Goal: Browse casually

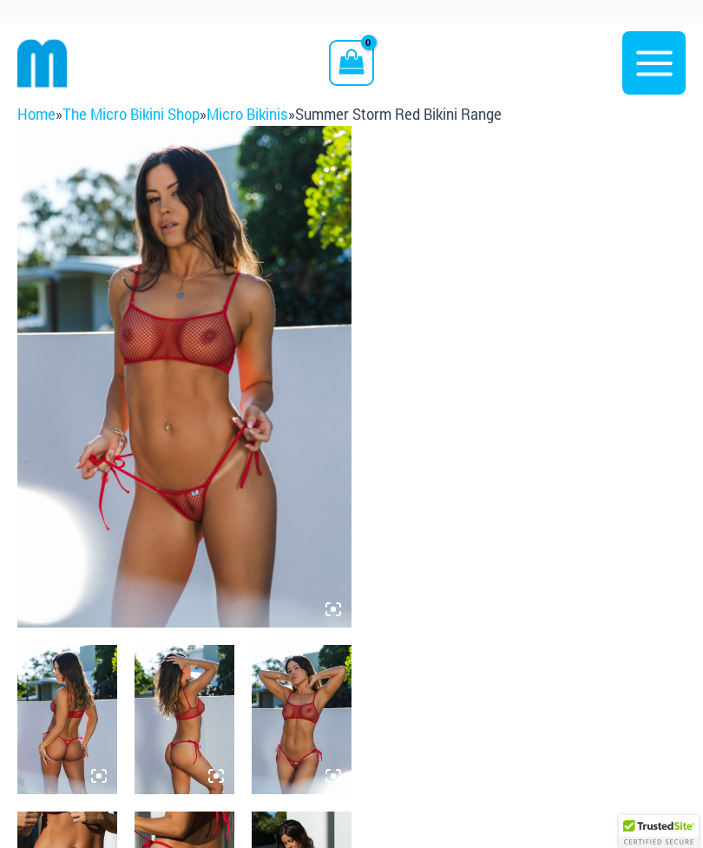
click at [230, 398] on img at bounding box center [184, 377] width 334 height 502
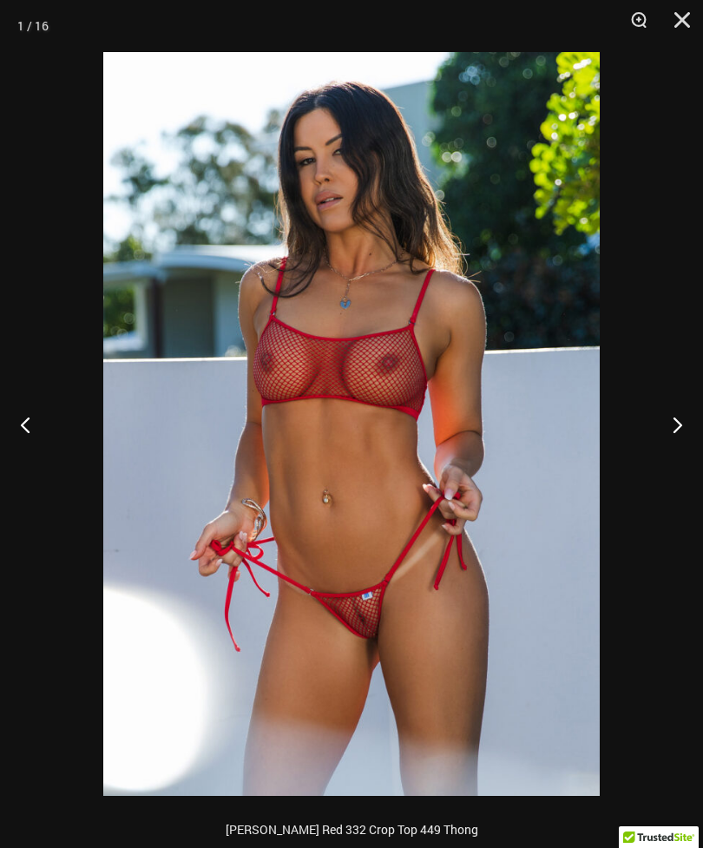
click at [680, 414] on button "Next" at bounding box center [670, 424] width 65 height 87
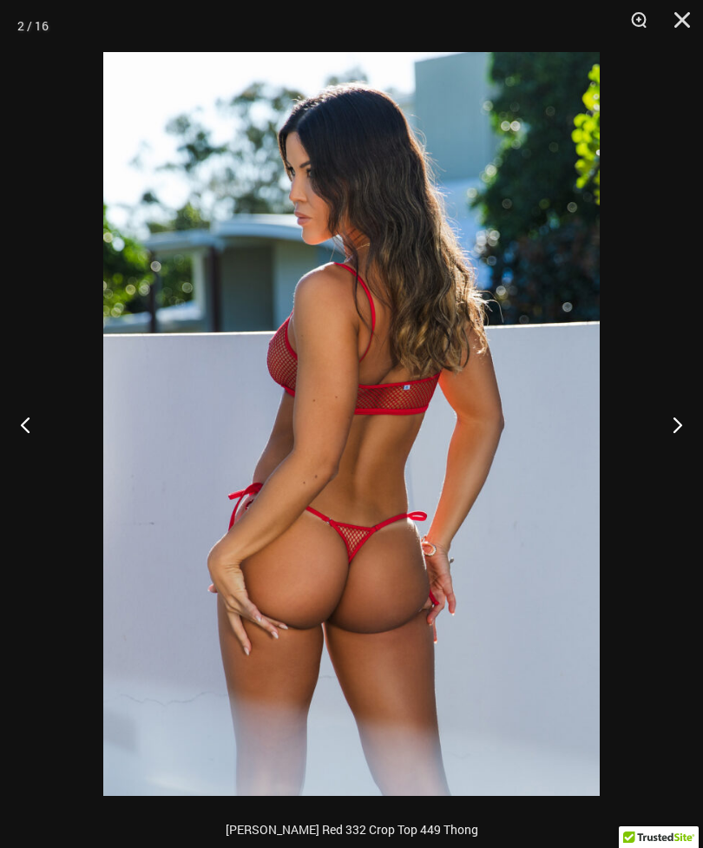
click at [690, 425] on button "Next" at bounding box center [670, 424] width 65 height 87
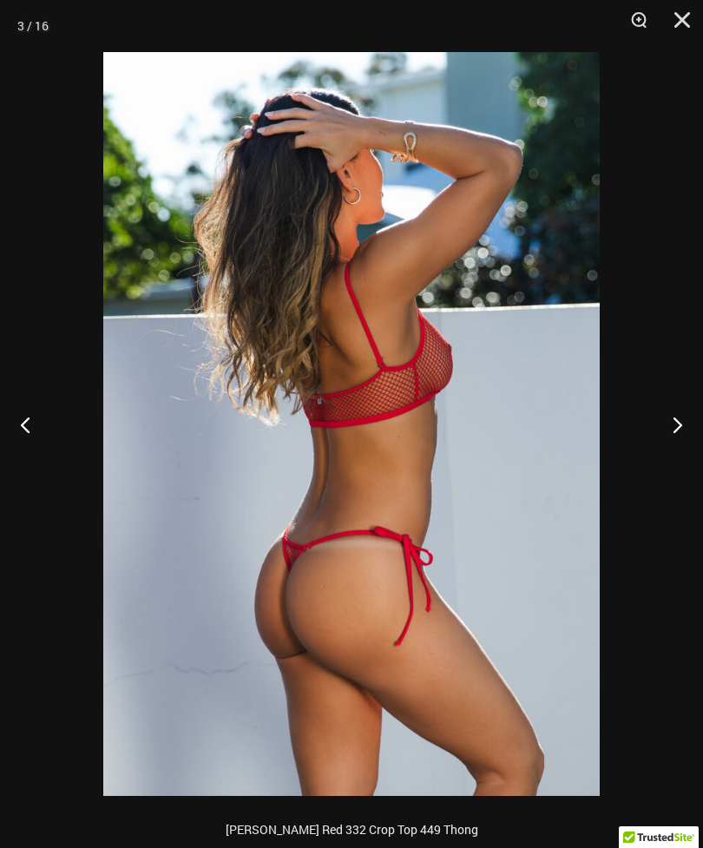
click at [691, 424] on button "Next" at bounding box center [670, 424] width 65 height 87
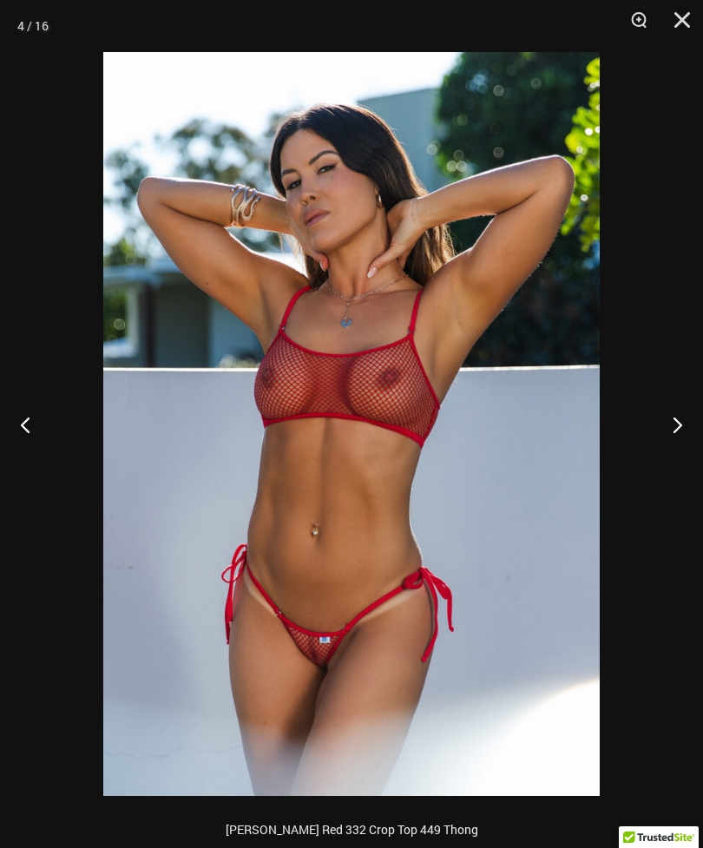
click at [679, 425] on button "Next" at bounding box center [670, 424] width 65 height 87
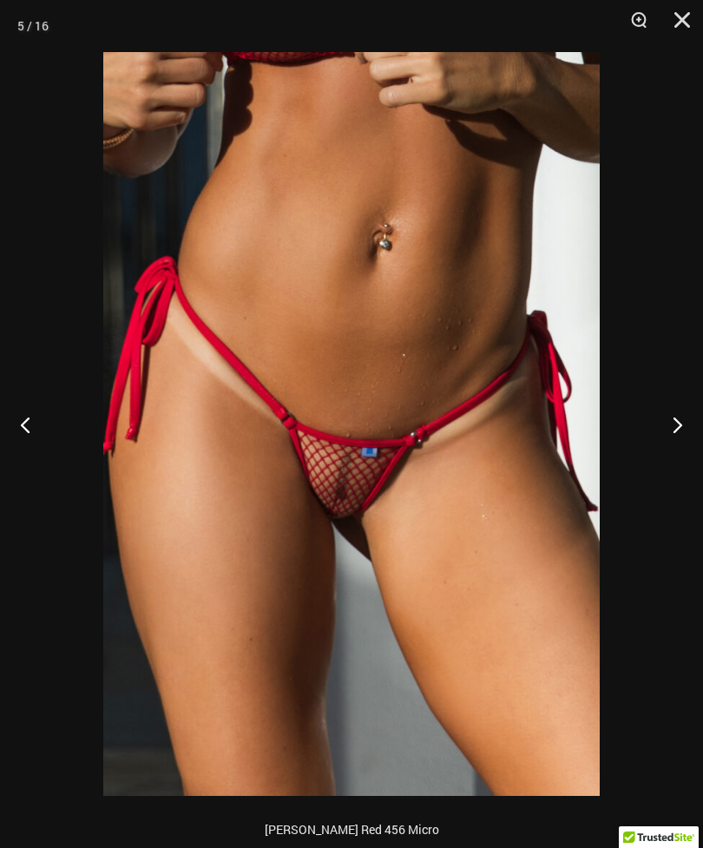
click at [690, 427] on button "Next" at bounding box center [670, 424] width 65 height 87
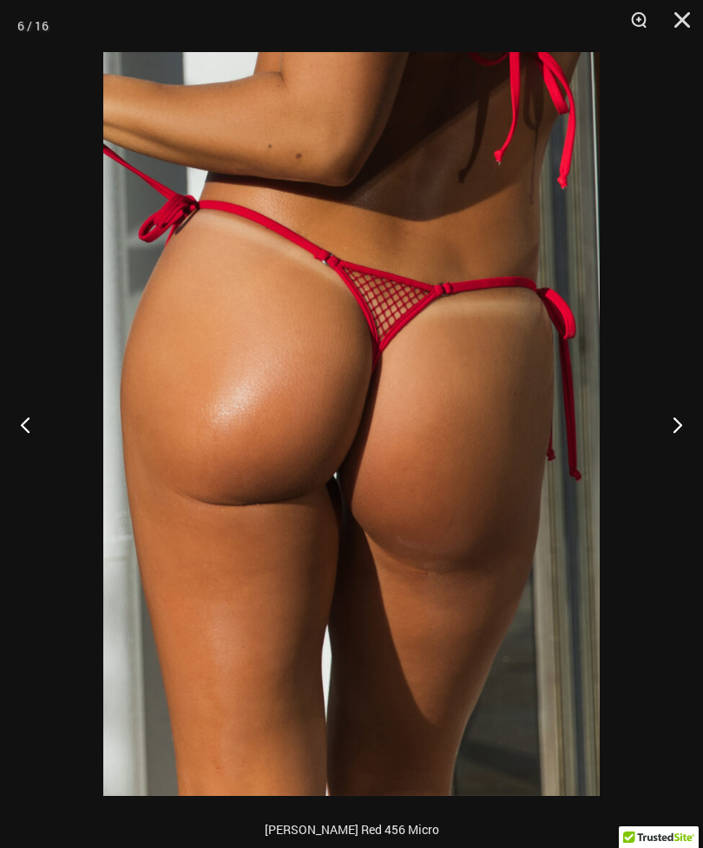
click at [686, 424] on button "Next" at bounding box center [670, 424] width 65 height 87
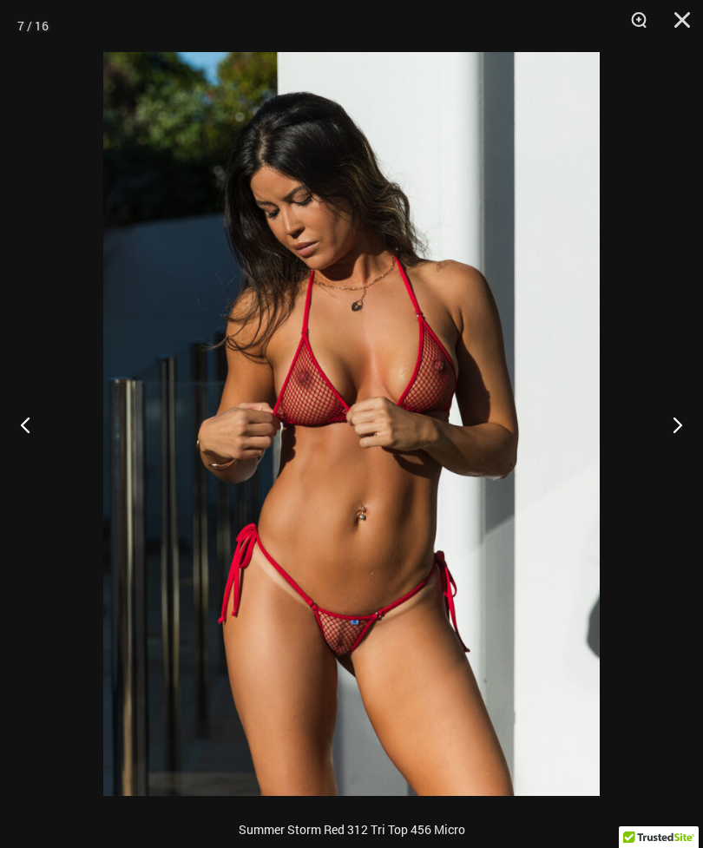
click at [688, 431] on button "Next" at bounding box center [670, 424] width 65 height 87
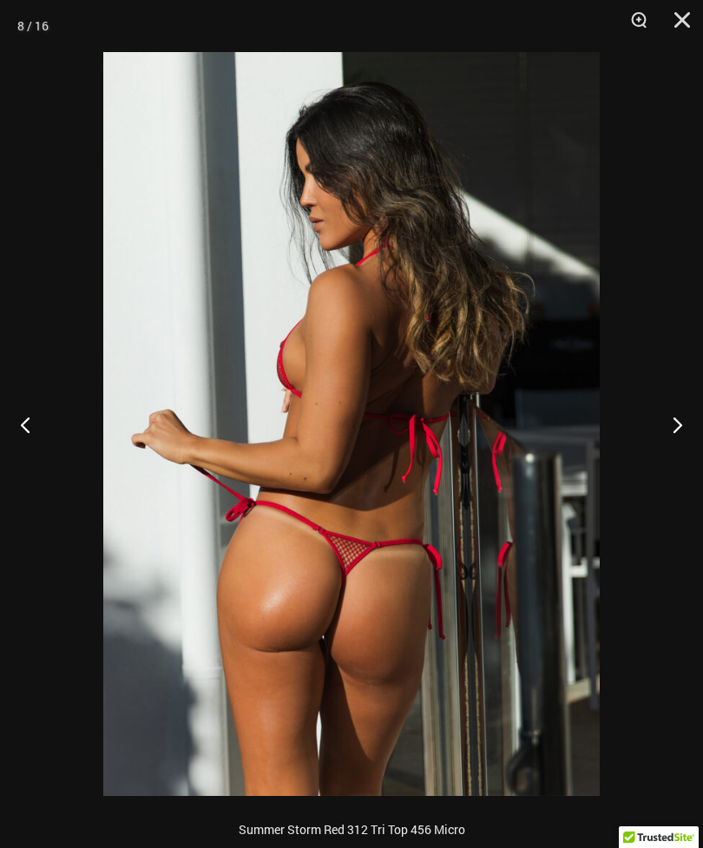
click at [674, 423] on button "Next" at bounding box center [670, 424] width 65 height 87
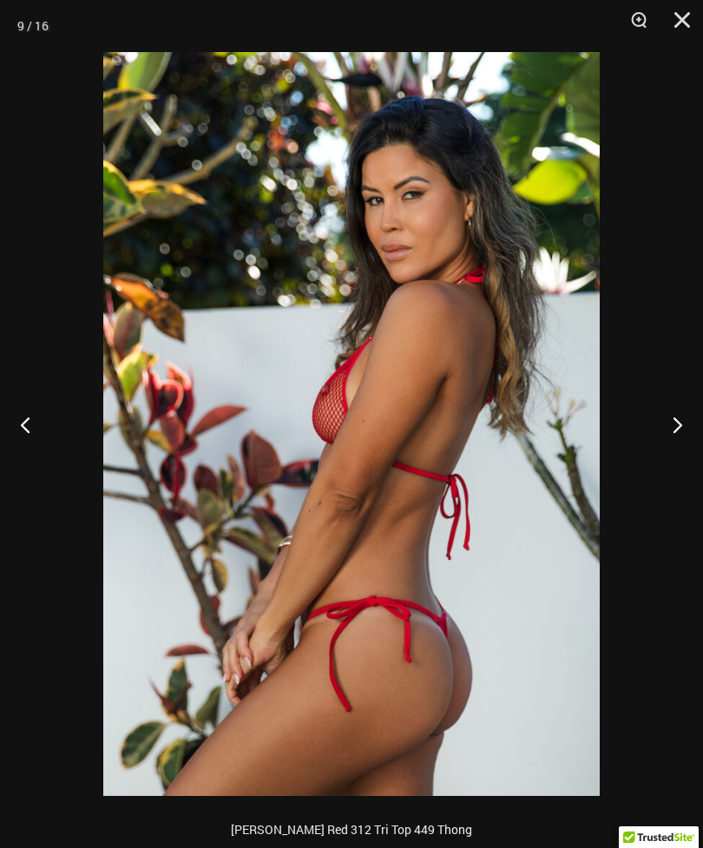
click at [686, 434] on button "Next" at bounding box center [670, 424] width 65 height 87
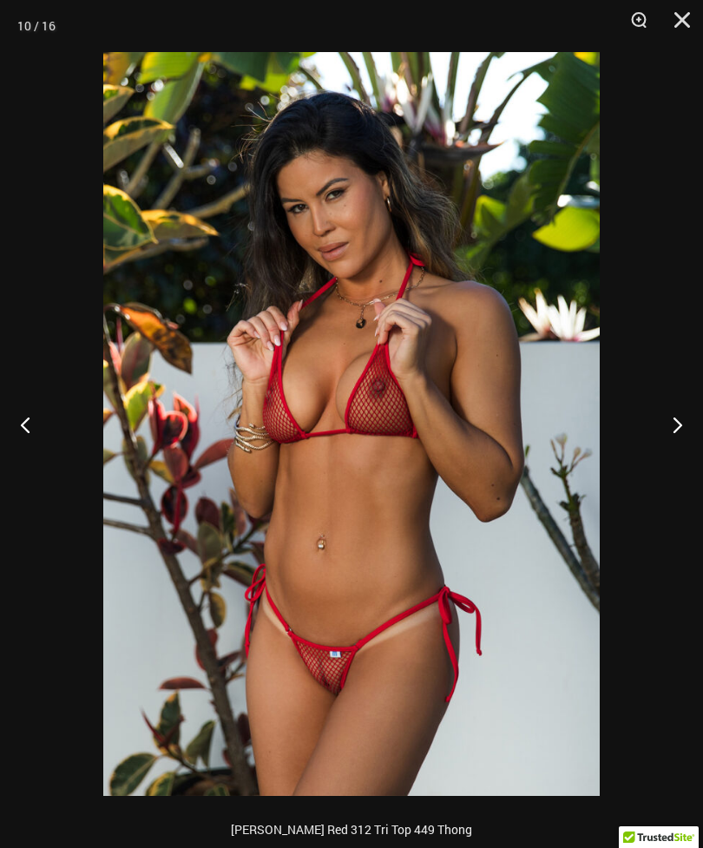
click at [683, 443] on button "Next" at bounding box center [670, 424] width 65 height 87
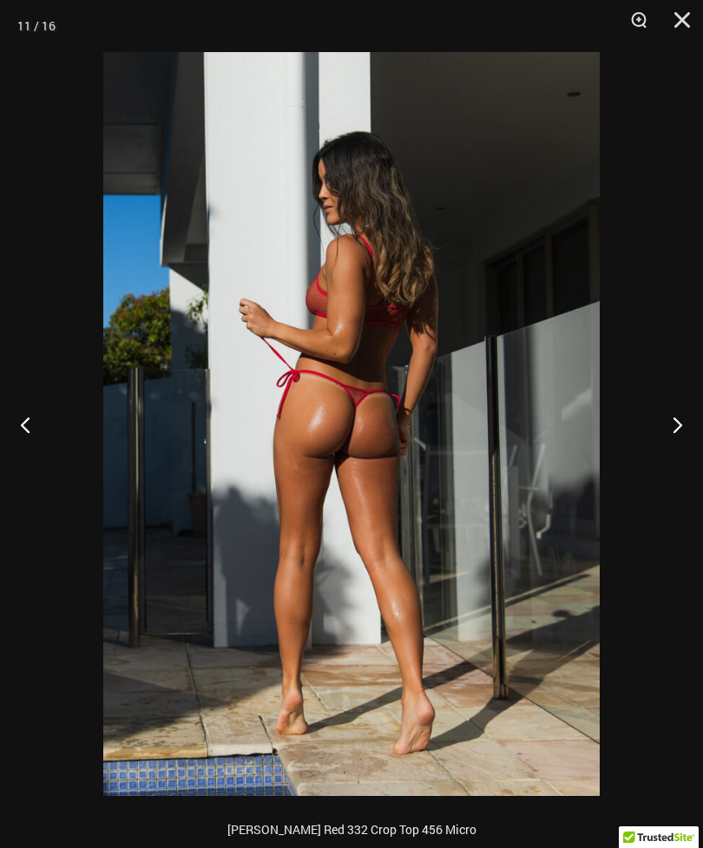
click at [676, 437] on button "Next" at bounding box center [670, 424] width 65 height 87
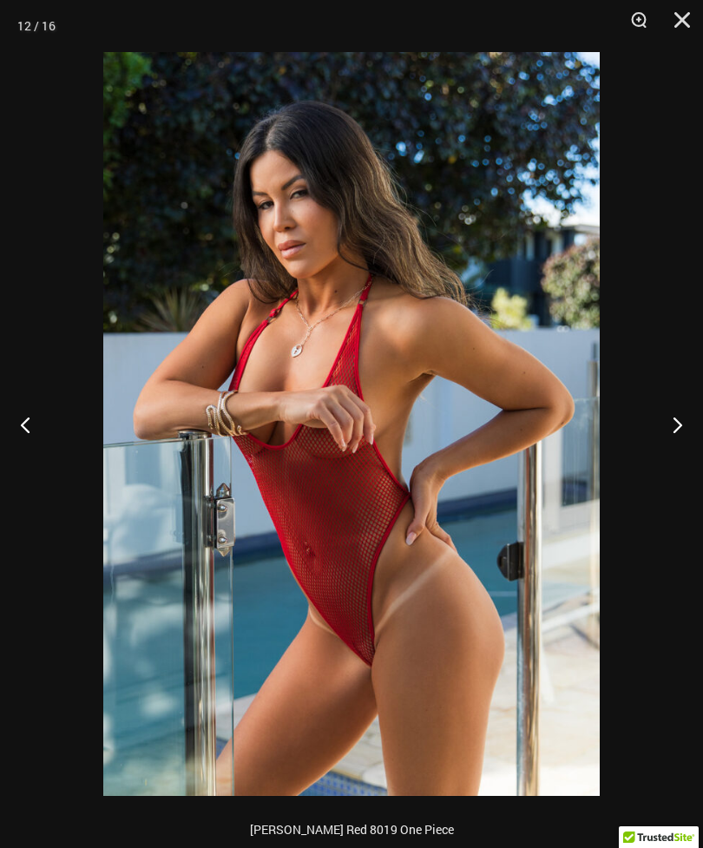
click at [675, 431] on button "Next" at bounding box center [670, 424] width 65 height 87
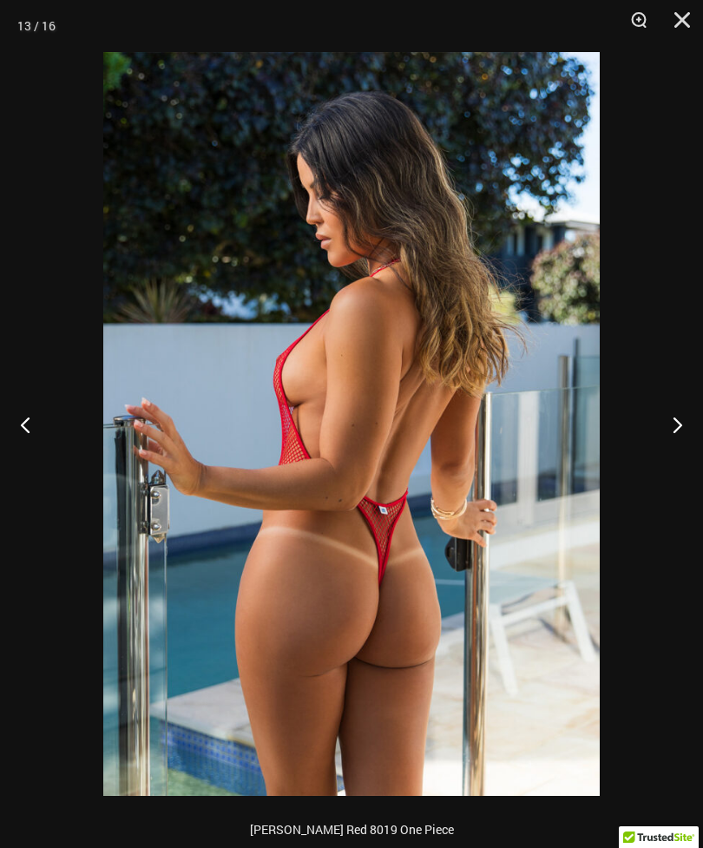
click at [678, 435] on button "Next" at bounding box center [670, 424] width 65 height 87
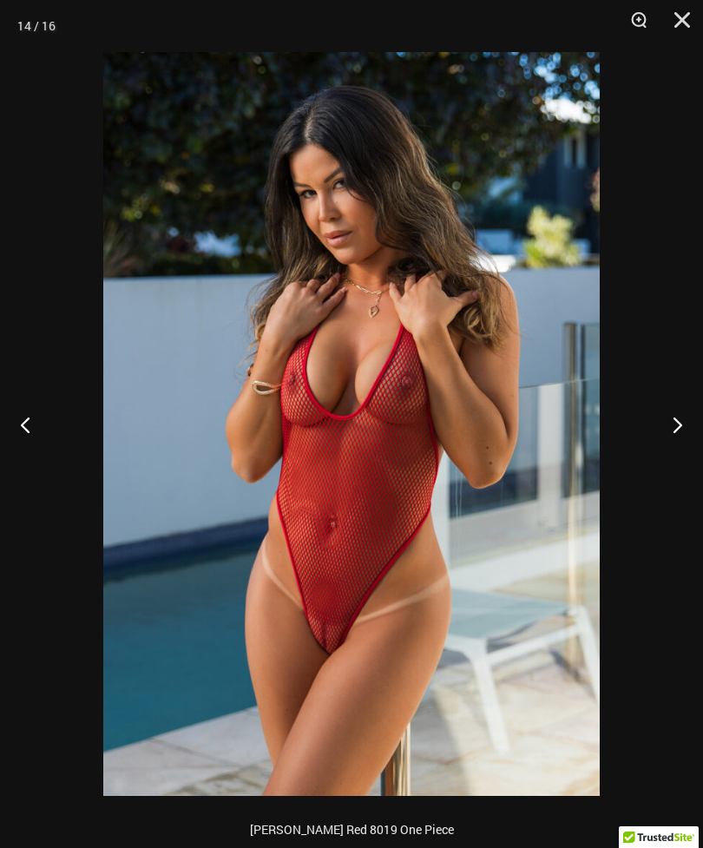
click at [689, 445] on button "Next" at bounding box center [670, 424] width 65 height 87
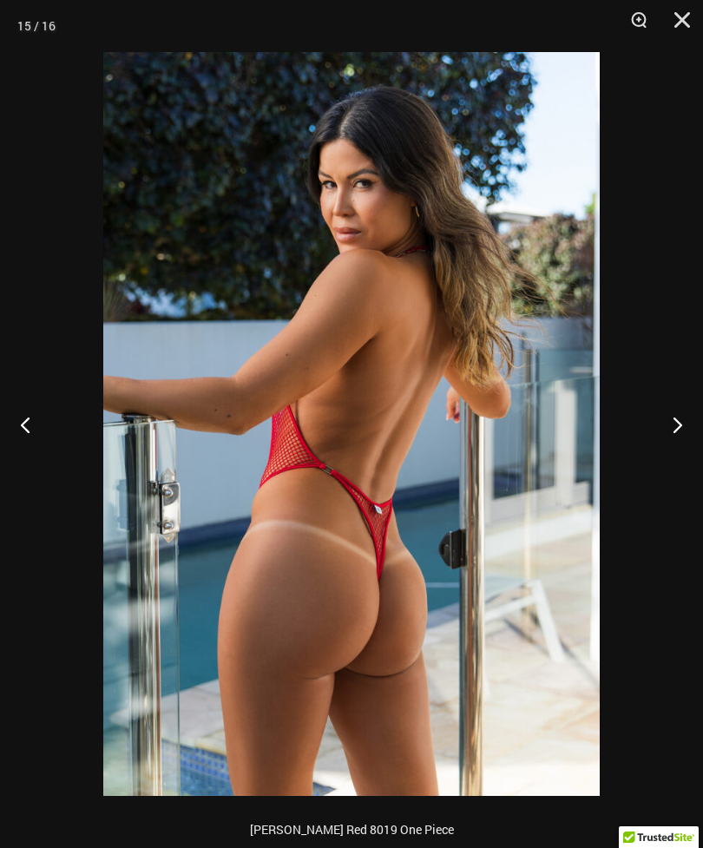
click at [676, 427] on button "Next" at bounding box center [670, 424] width 65 height 87
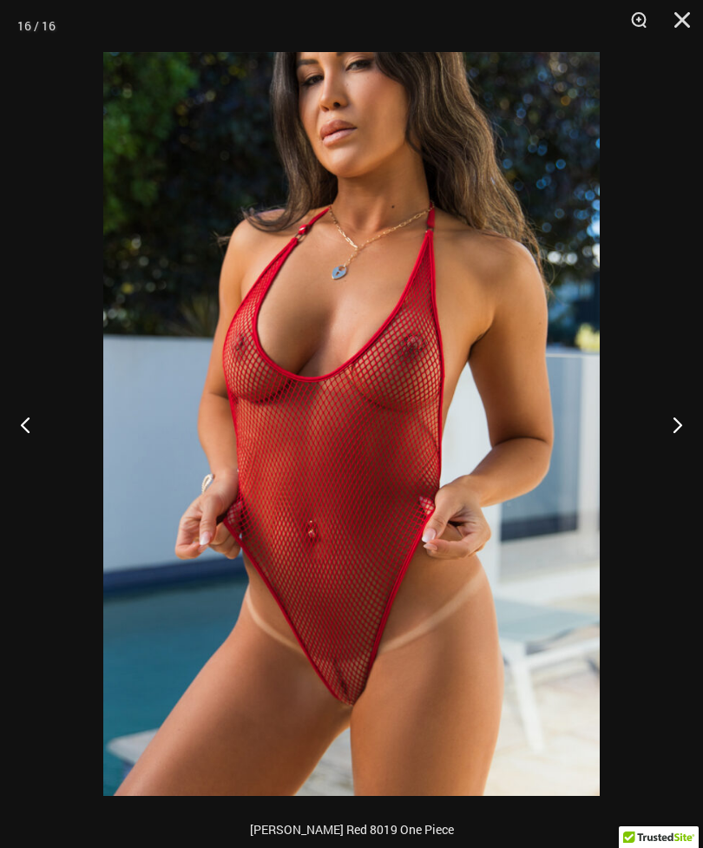
click at [691, 425] on button "Next" at bounding box center [670, 424] width 65 height 87
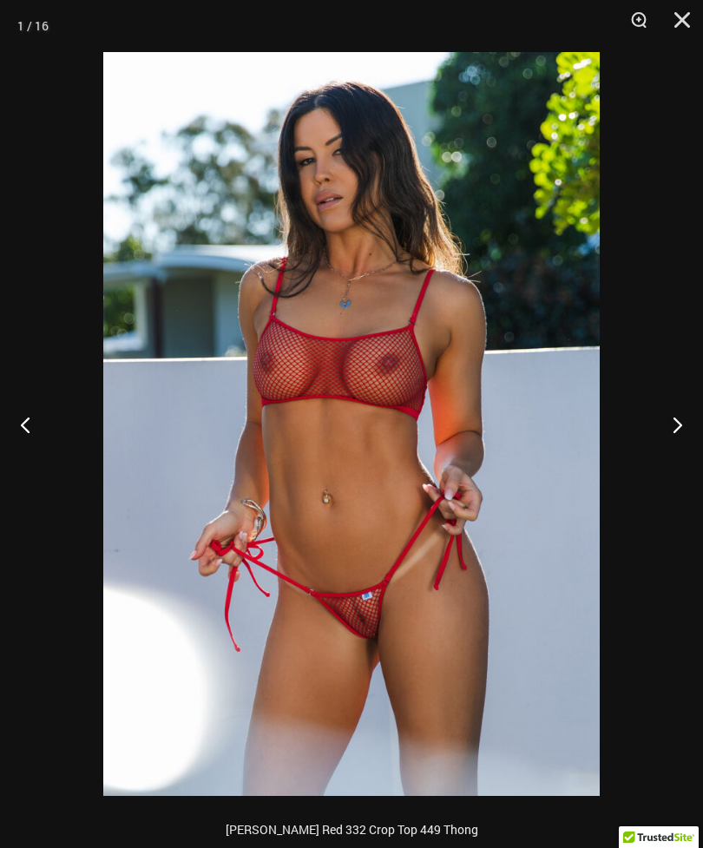
click at [675, 424] on button "Next" at bounding box center [670, 424] width 65 height 87
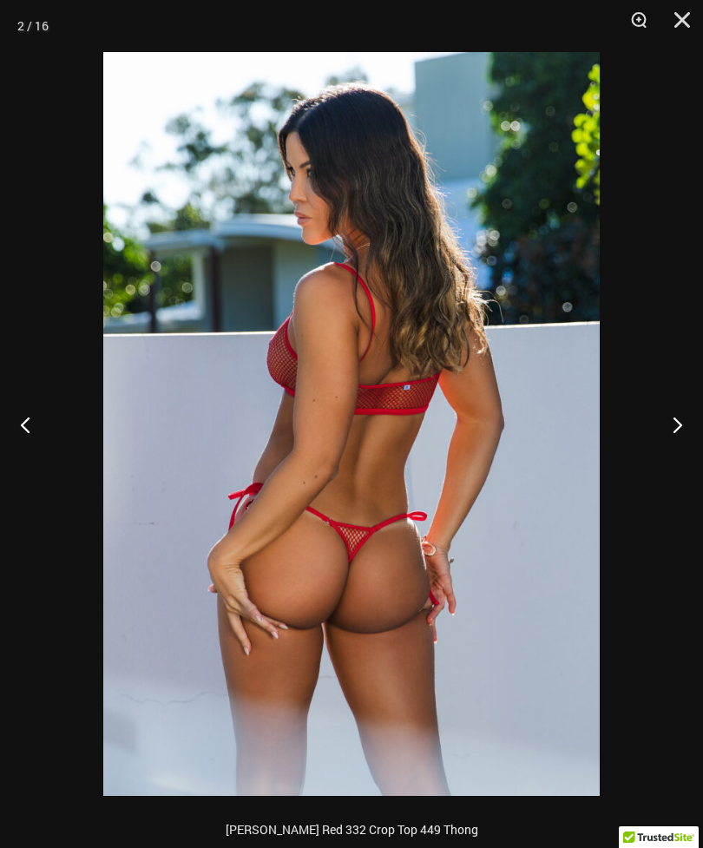
click at [693, 434] on button "Next" at bounding box center [670, 424] width 65 height 87
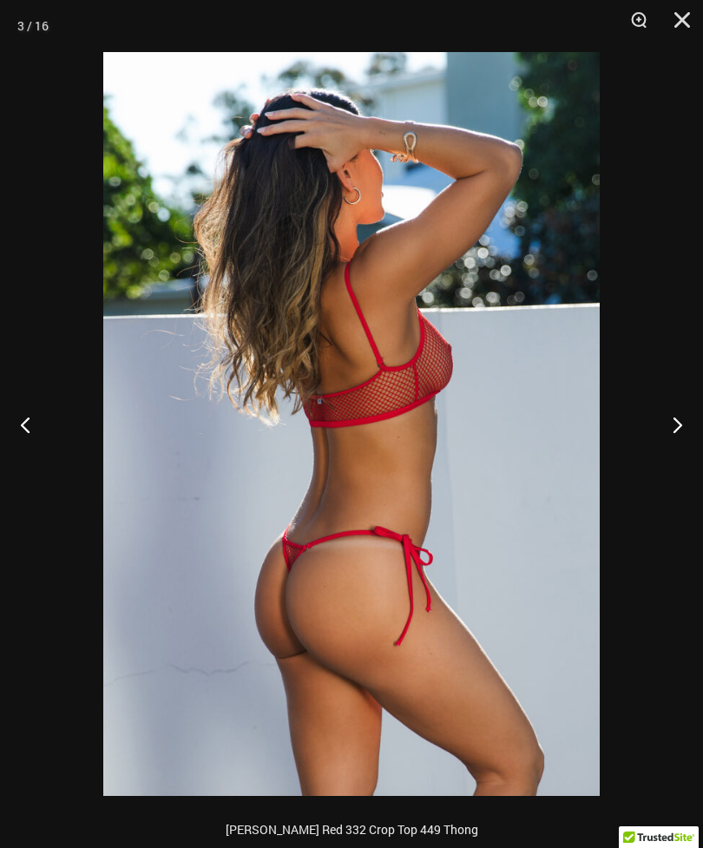
click at [693, 454] on button "Next" at bounding box center [670, 424] width 65 height 87
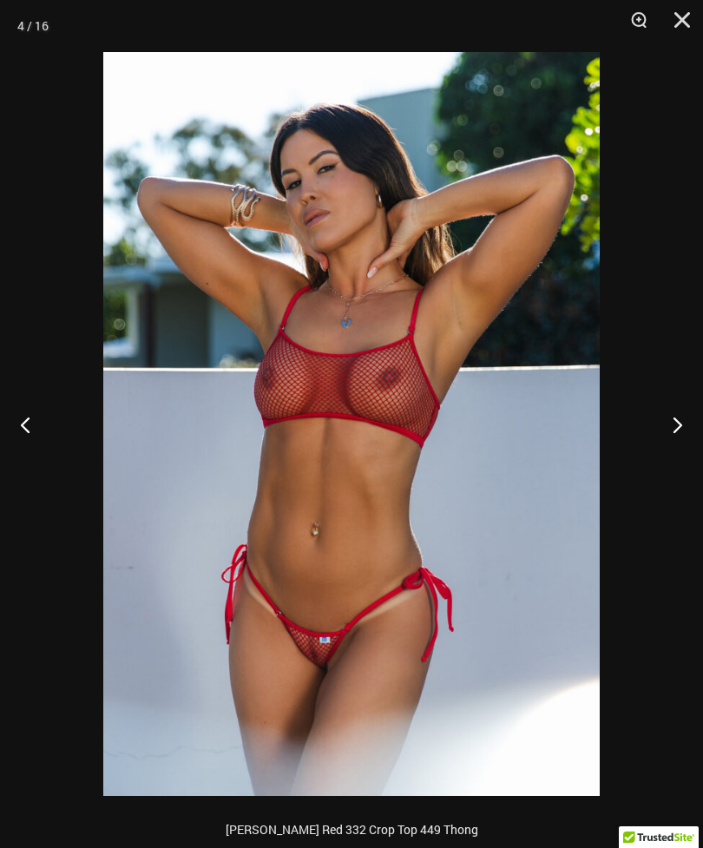
click at [692, 26] on button "Close" at bounding box center [675, 26] width 43 height 52
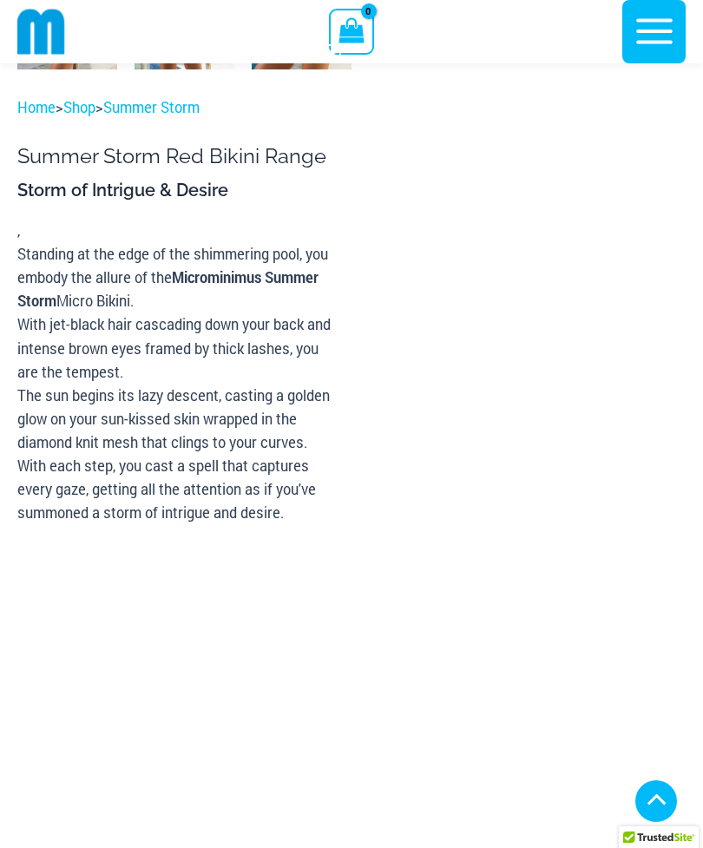
scroll to position [967, 0]
